Goal: Task Accomplishment & Management: Manage account settings

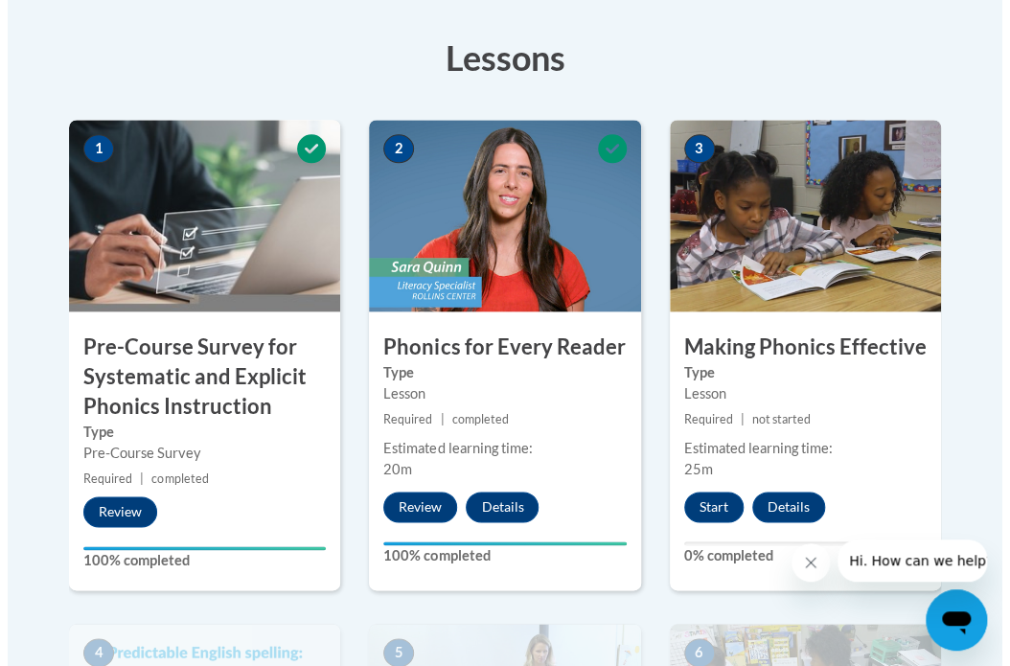
scroll to position [568, 0]
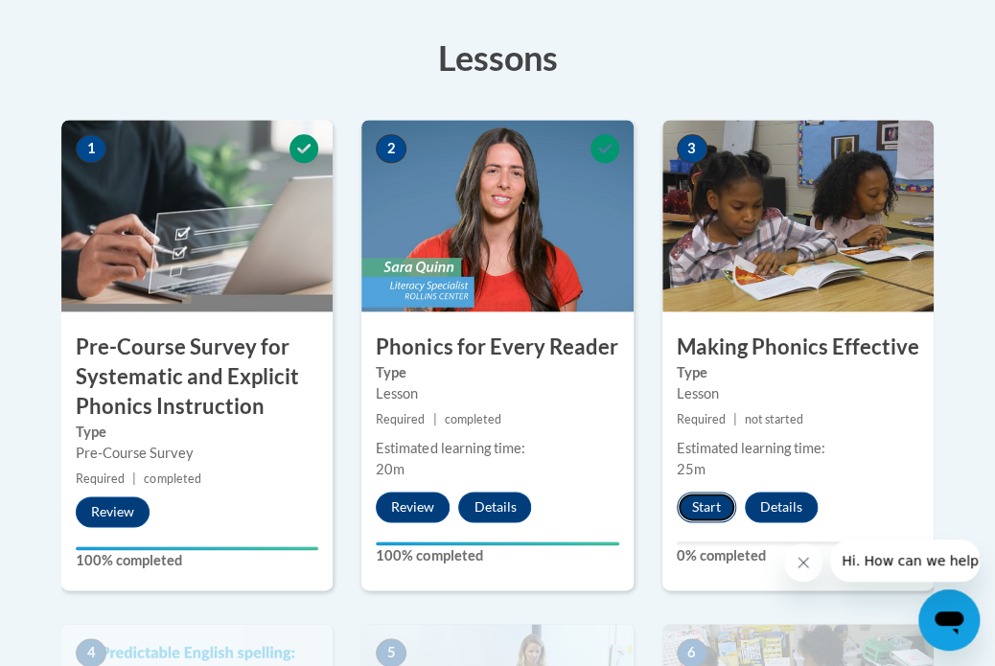
click at [708, 506] on button "Start" at bounding box center [706, 507] width 59 height 31
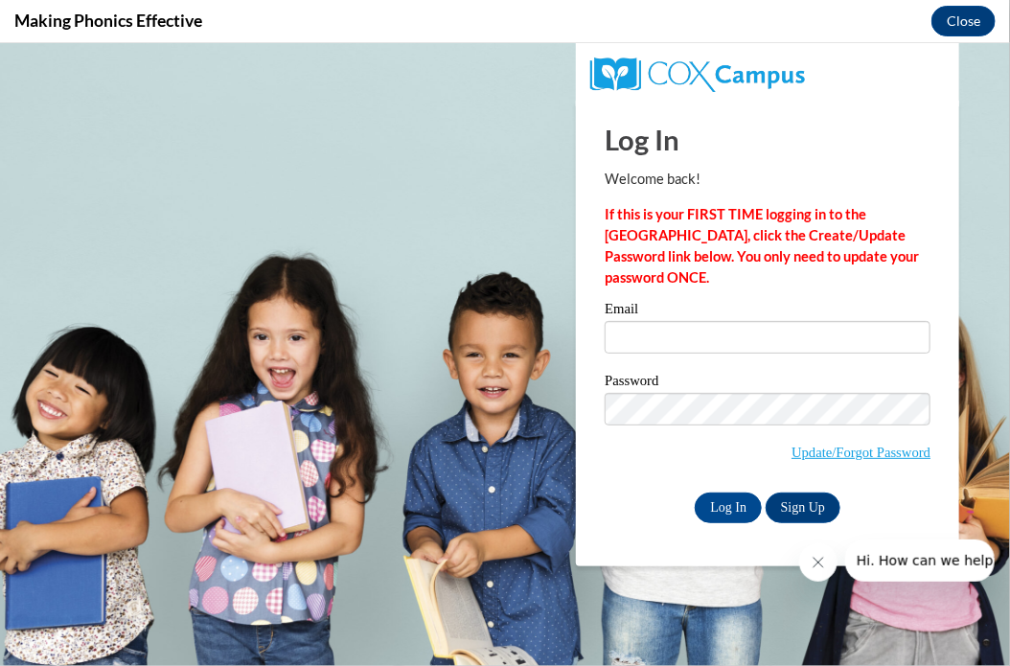
scroll to position [0, 0]
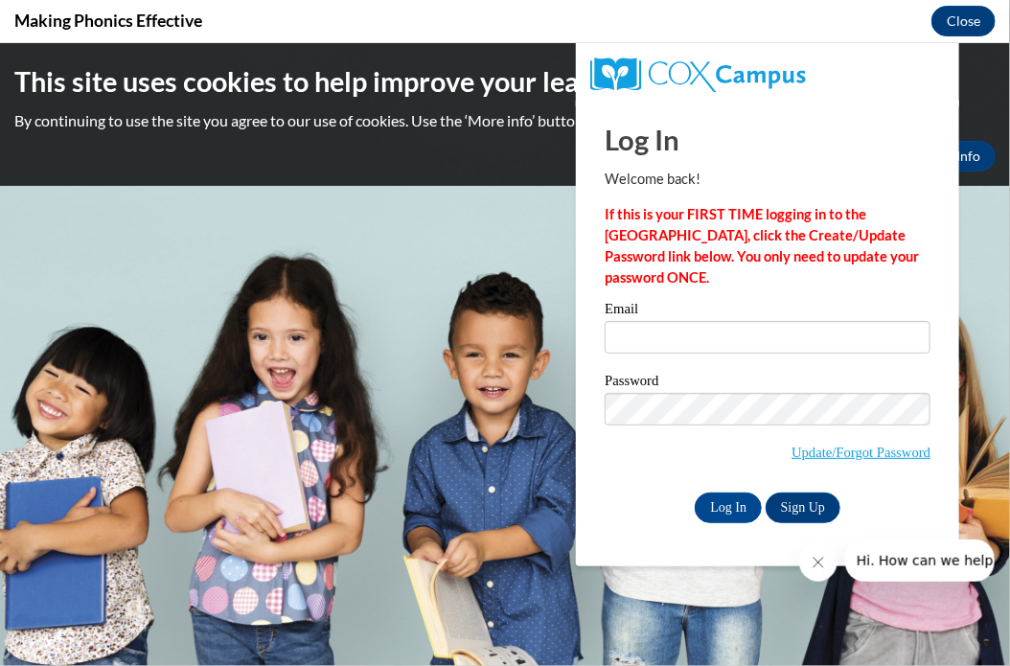
type input "[EMAIL_ADDRESS][DOMAIN_NAME]"
click at [622, 460] on span "Update/Forgot Password" at bounding box center [768, 432] width 326 height 80
click at [731, 505] on input "Log In" at bounding box center [728, 507] width 67 height 31
